Goal: Check status: Check status

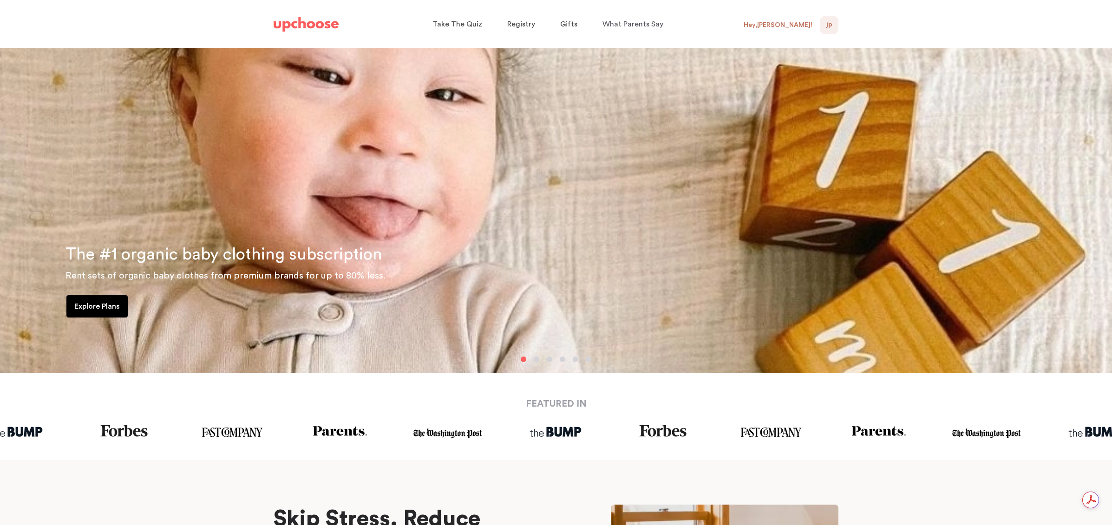
click at [822, 22] on div "JP 0" at bounding box center [829, 25] width 19 height 19
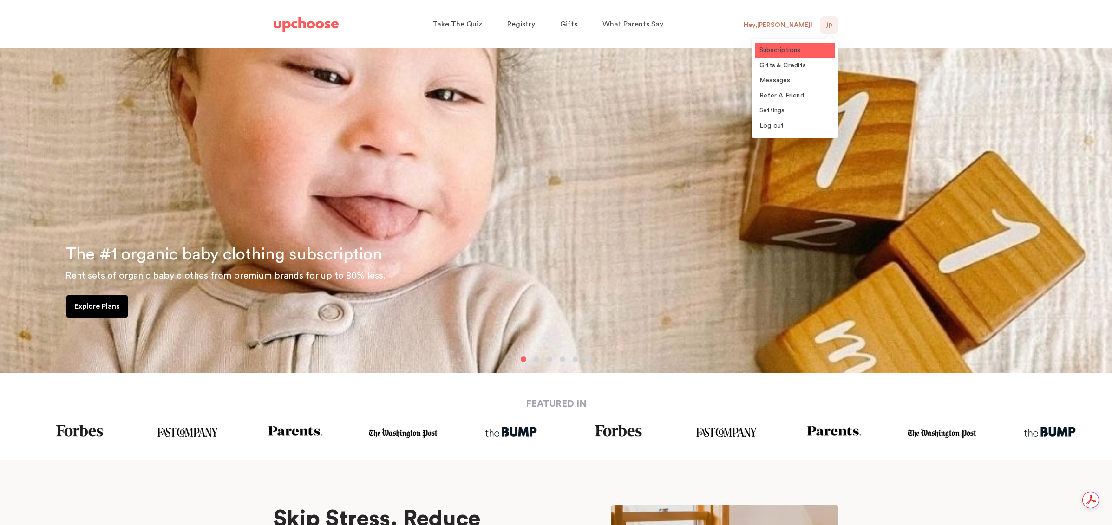
click at [791, 56] on link "Subscriptions" at bounding box center [795, 50] width 80 height 15
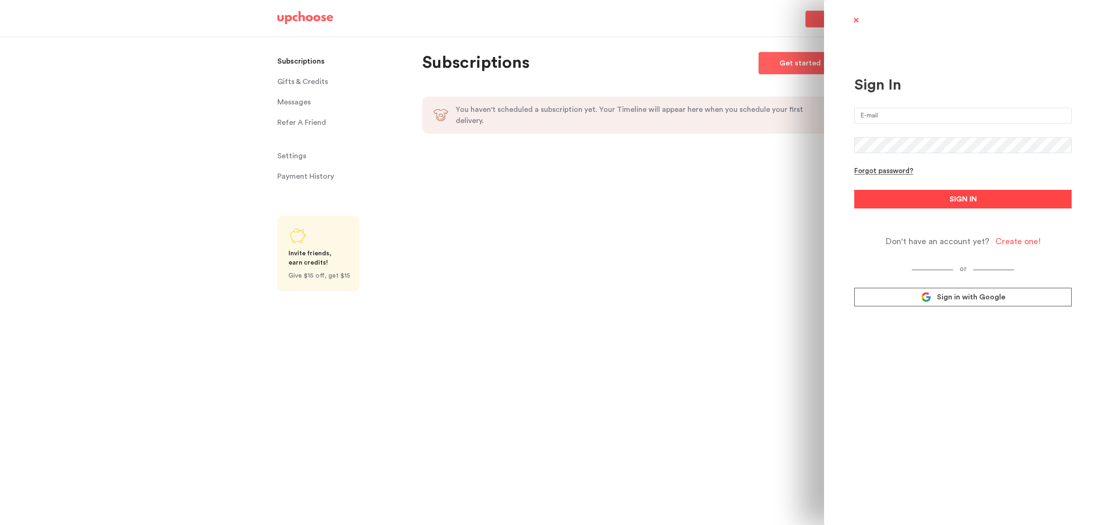
type input "[EMAIL_ADDRESS][DOMAIN_NAME]"
click at [968, 193] on button "SIGN IN" at bounding box center [962, 199] width 217 height 19
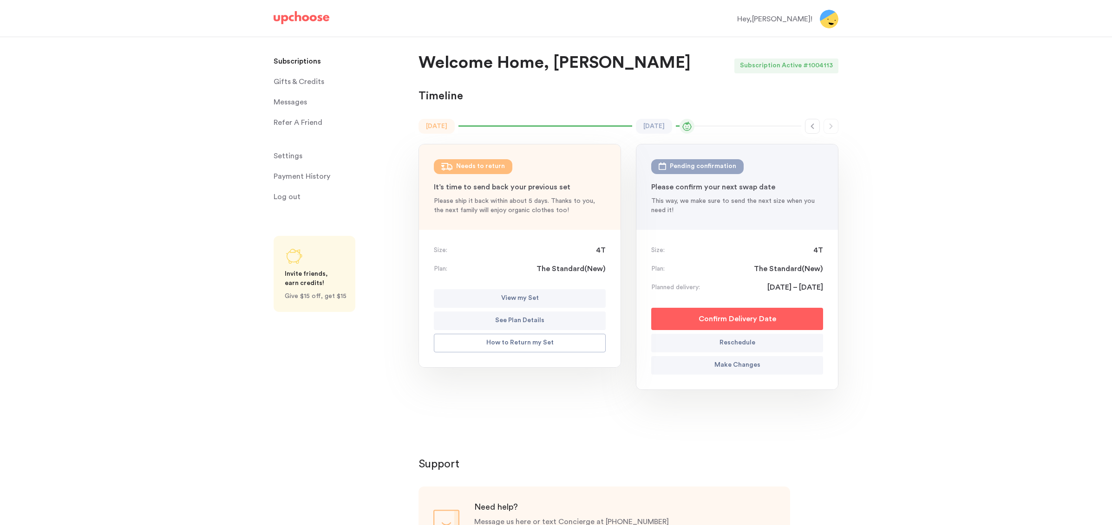
click at [516, 293] on p "View my Set" at bounding box center [520, 298] width 38 height 11
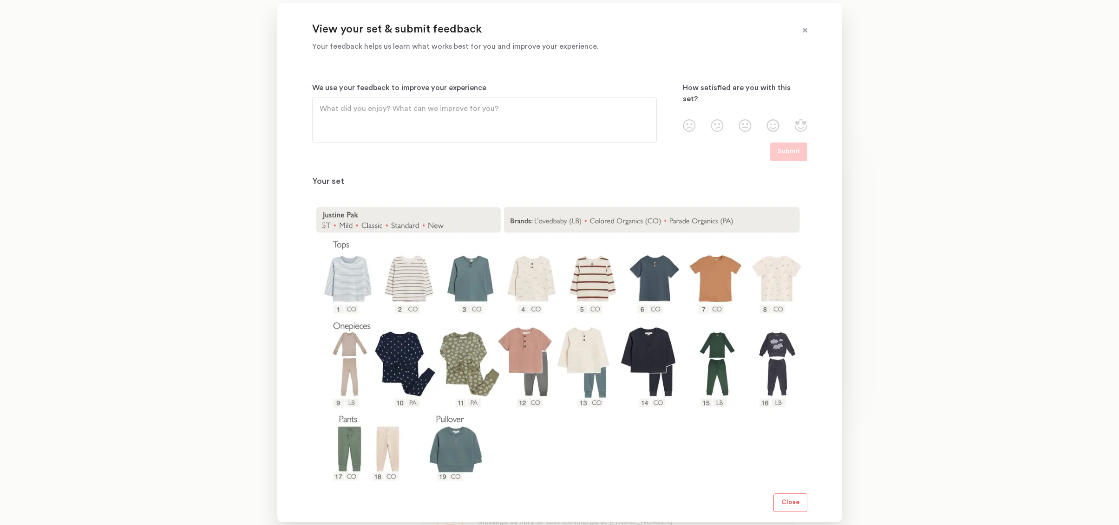
click at [970, 269] on div at bounding box center [559, 262] width 1119 height 525
